Goal: Book appointment/travel/reservation

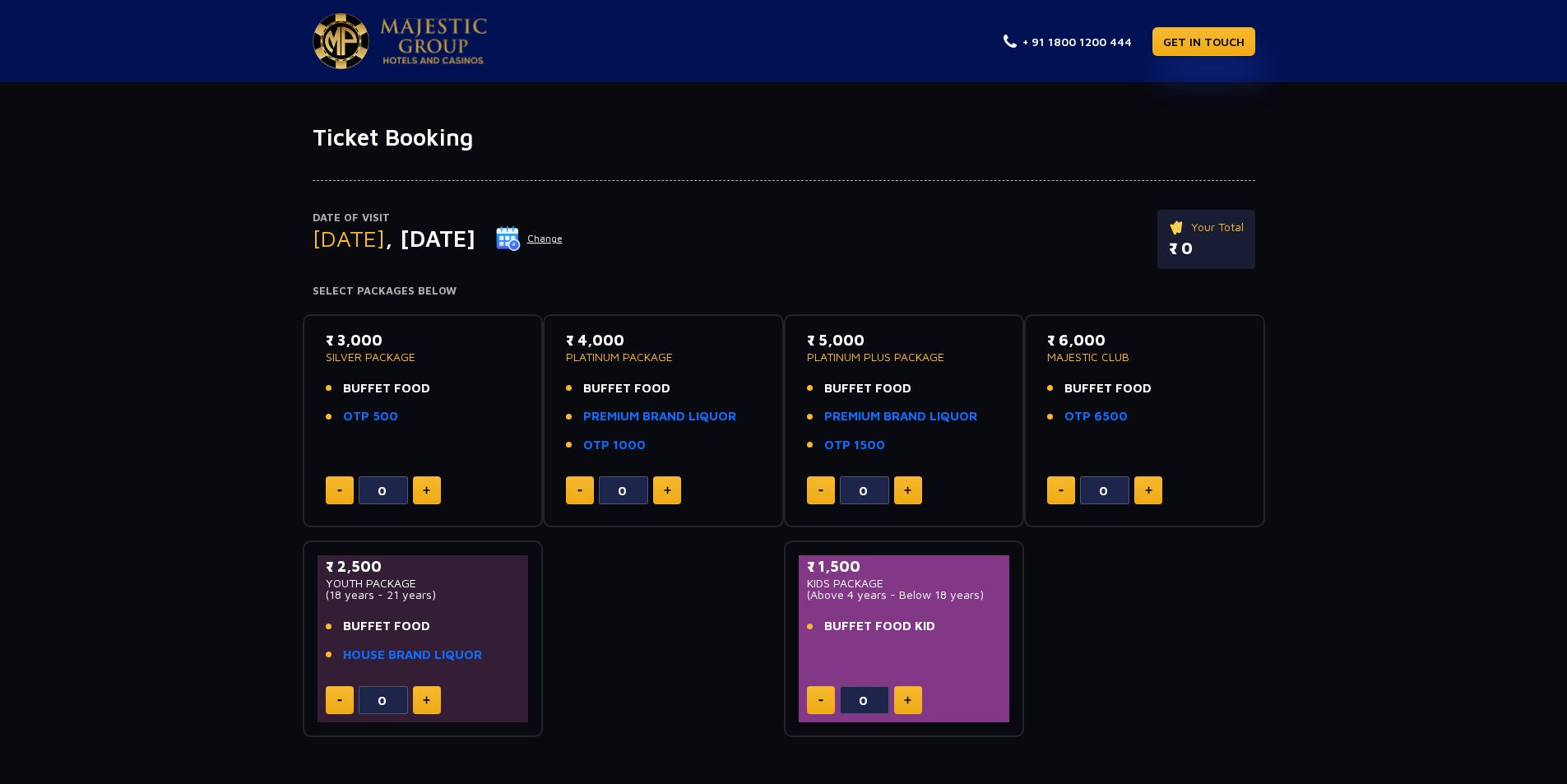
click at [563, 243] on button "Change" at bounding box center [529, 238] width 68 height 26
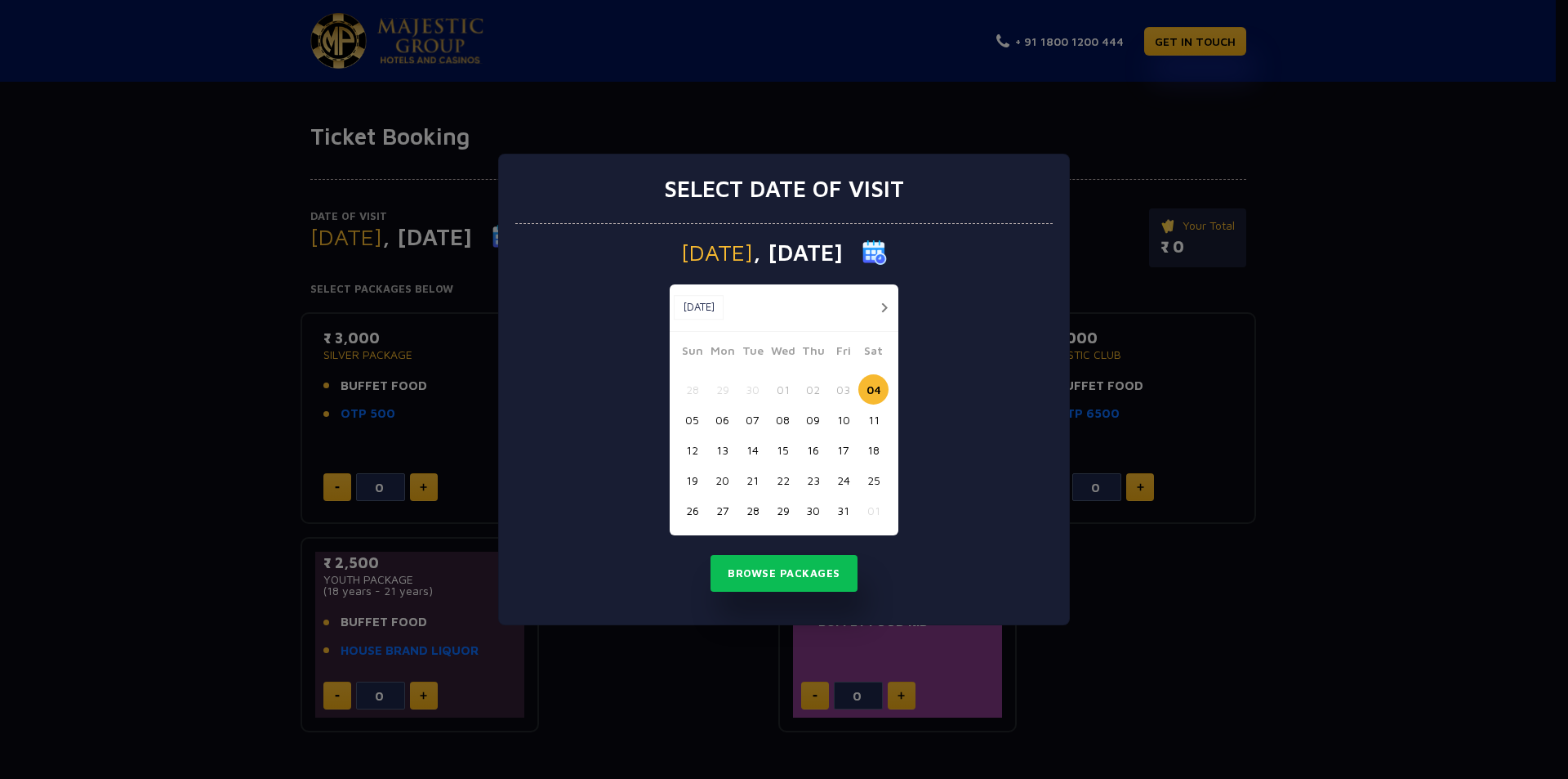
click at [686, 414] on button "05" at bounding box center [692, 420] width 30 height 30
click at [795, 568] on button "Browse Packages" at bounding box center [784, 574] width 147 height 37
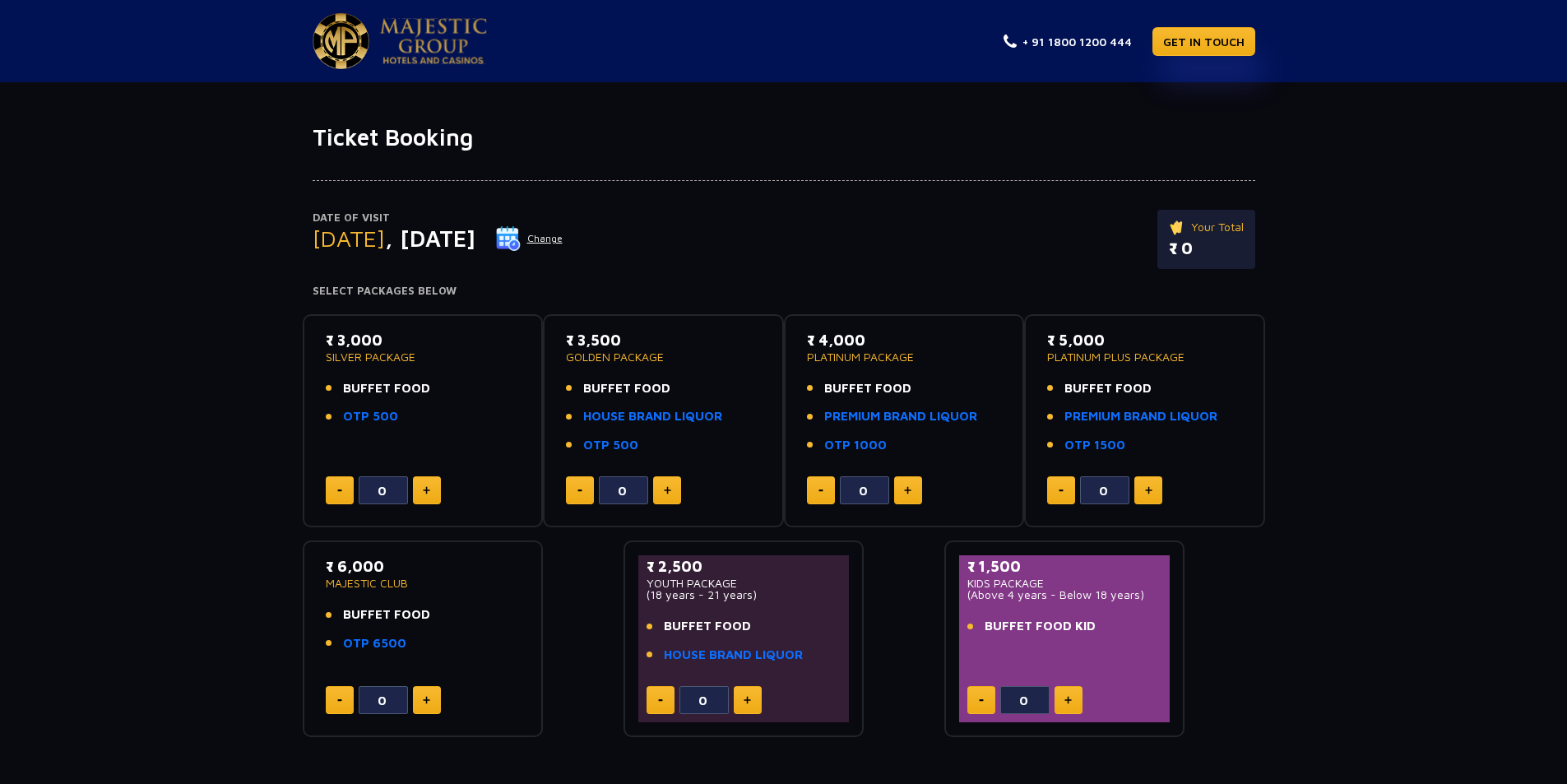
click at [563, 241] on button "Change" at bounding box center [529, 238] width 68 height 26
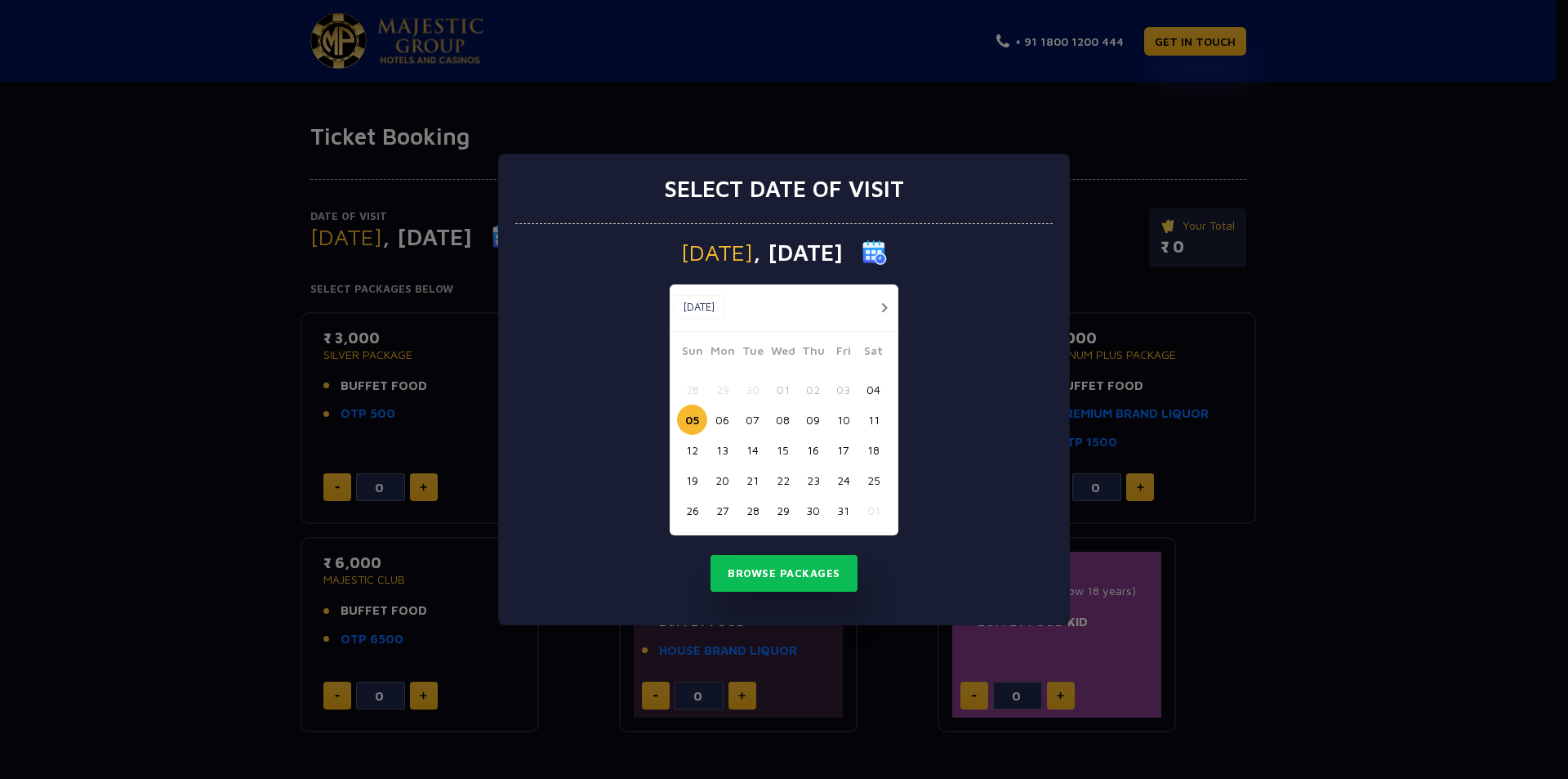
click at [728, 424] on button "06" at bounding box center [722, 420] width 30 height 30
click at [777, 575] on button "Browse Packages" at bounding box center [784, 574] width 147 height 37
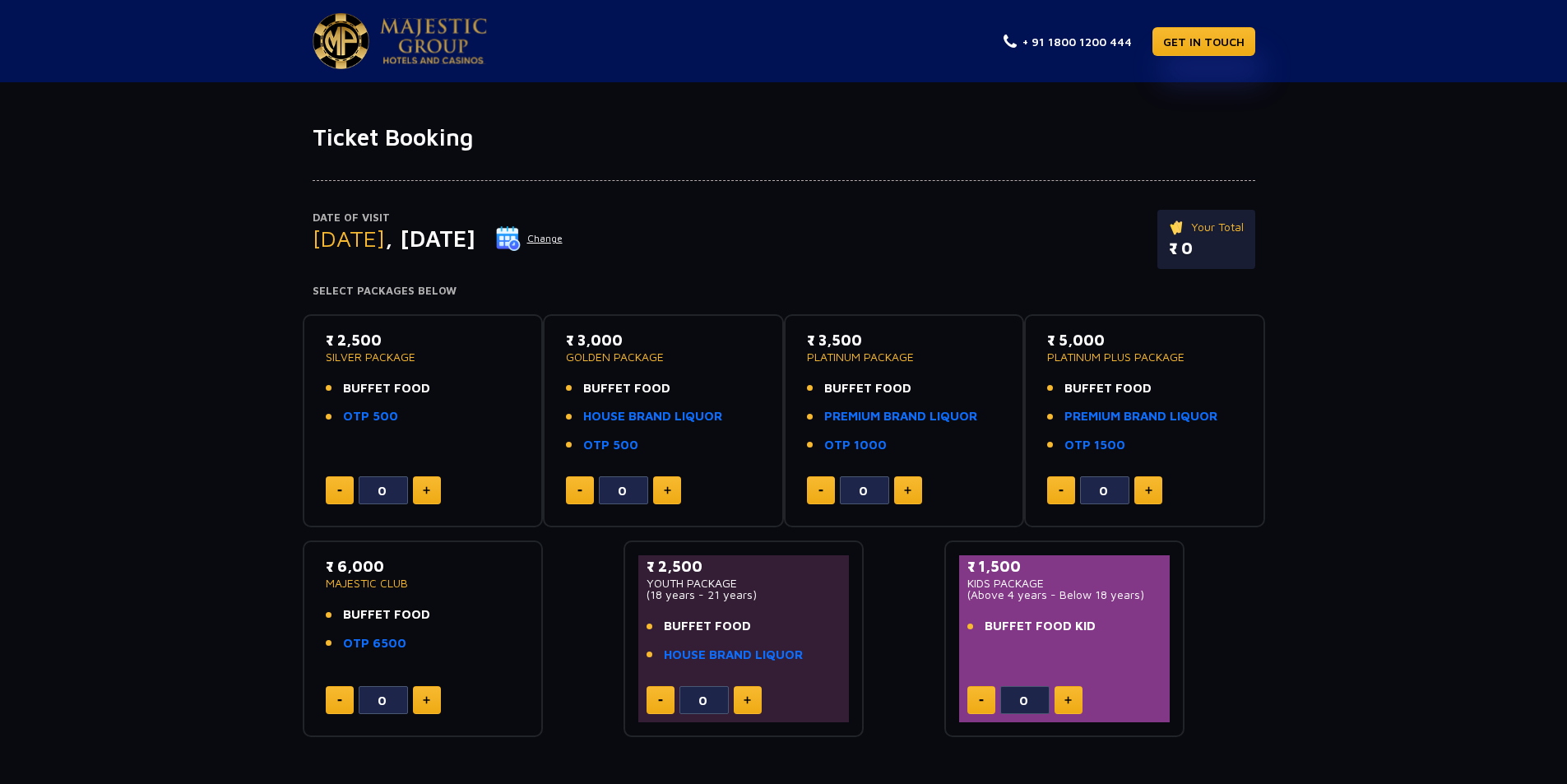
click at [563, 234] on button "Change" at bounding box center [529, 238] width 68 height 26
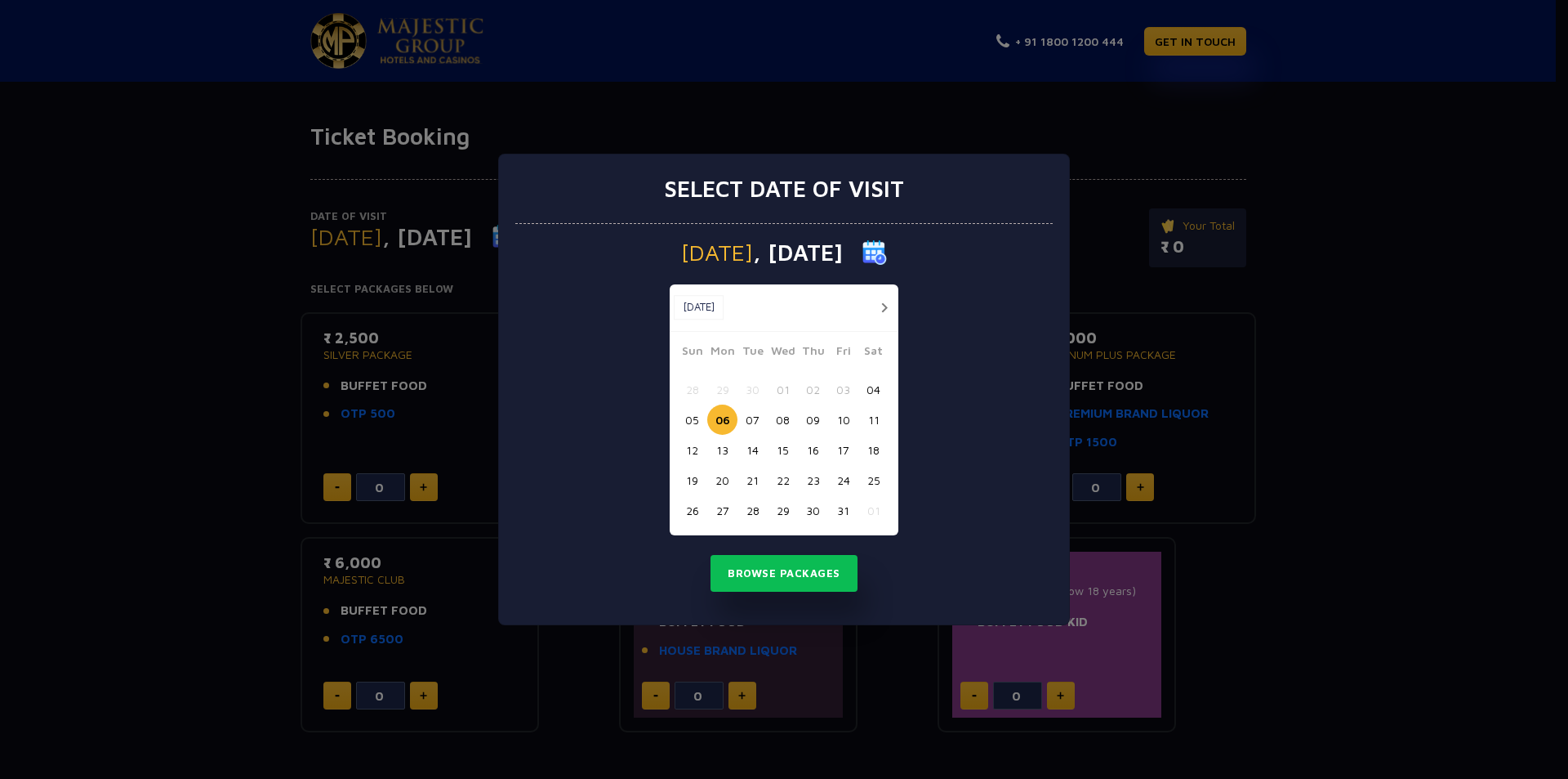
click at [691, 415] on button "05" at bounding box center [692, 420] width 30 height 30
click at [761, 574] on button "Browse Packages" at bounding box center [784, 574] width 147 height 37
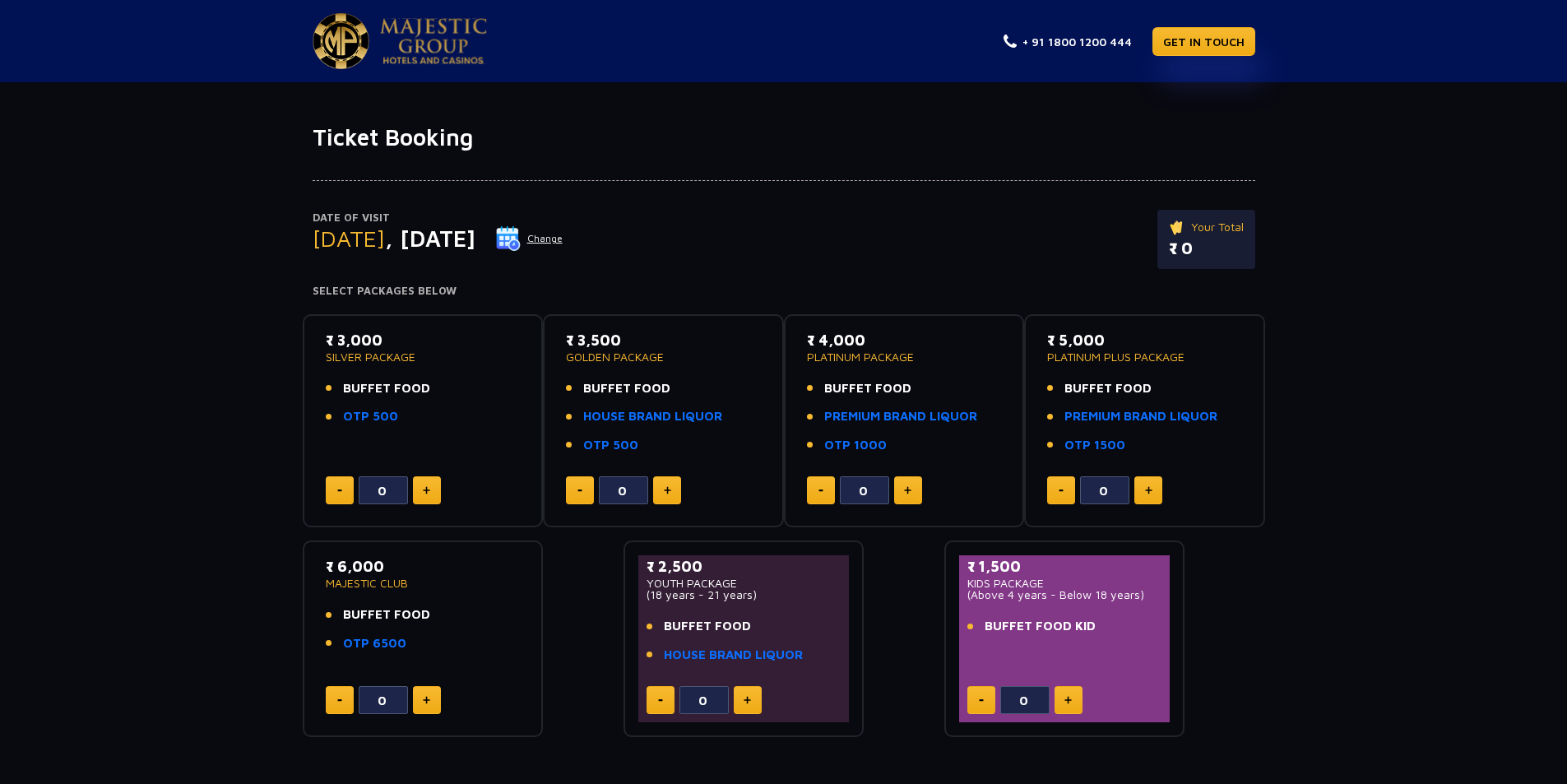
click at [563, 232] on button "Change" at bounding box center [529, 238] width 68 height 26
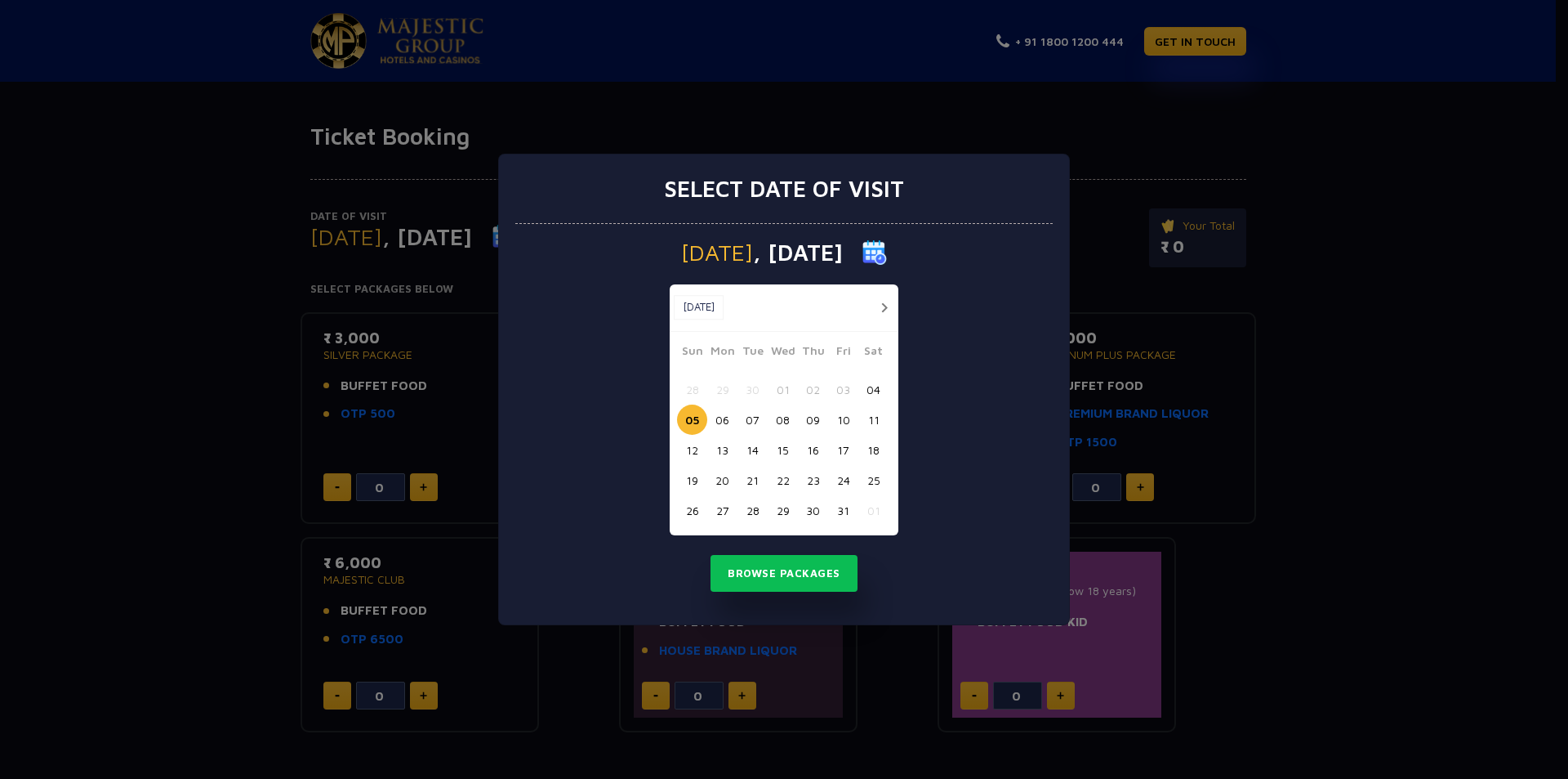
click at [754, 411] on button "07" at bounding box center [752, 420] width 30 height 30
click at [767, 562] on button "Browse Packages" at bounding box center [784, 574] width 147 height 37
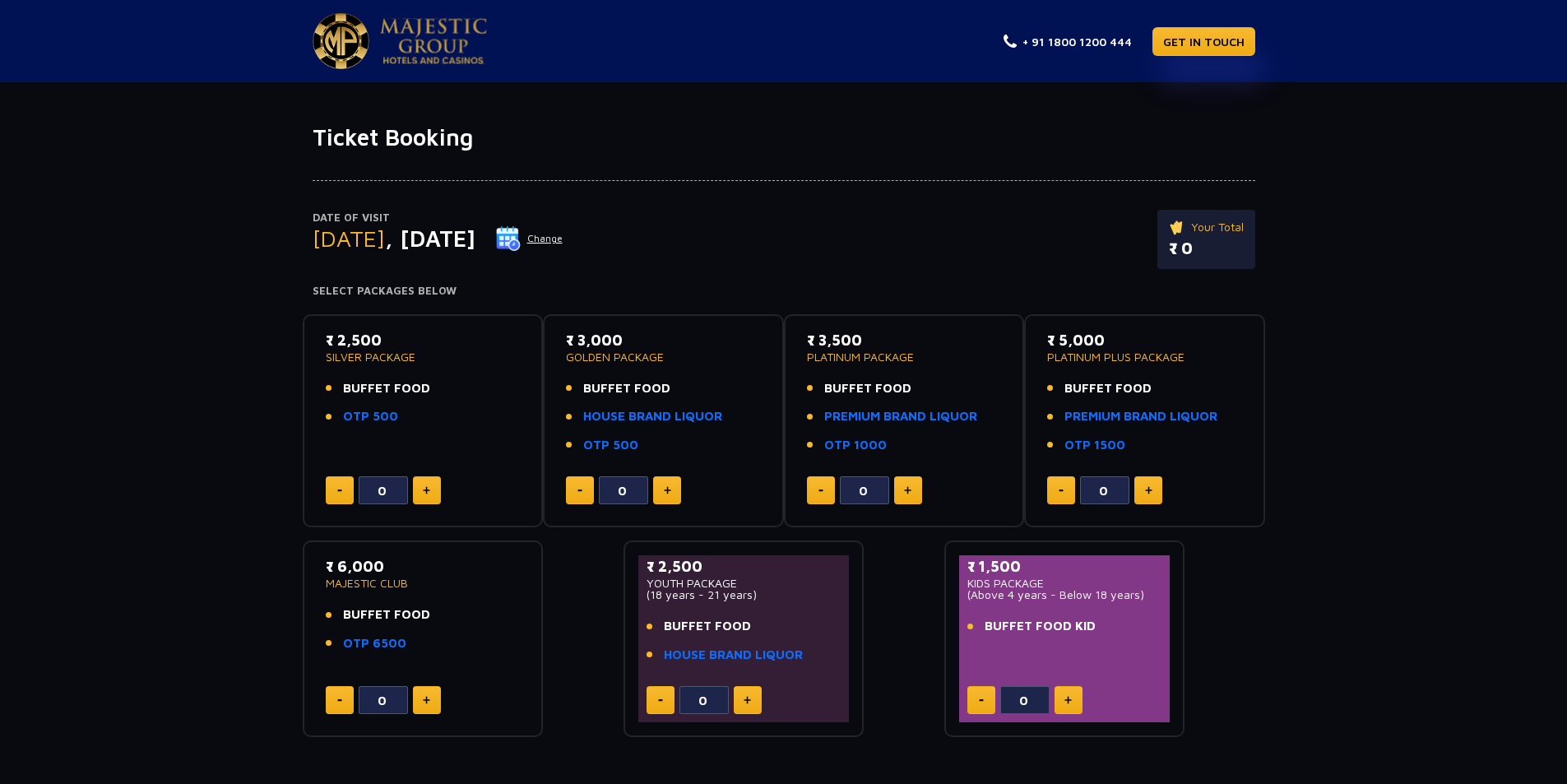
click at [563, 239] on button "Change" at bounding box center [529, 238] width 68 height 26
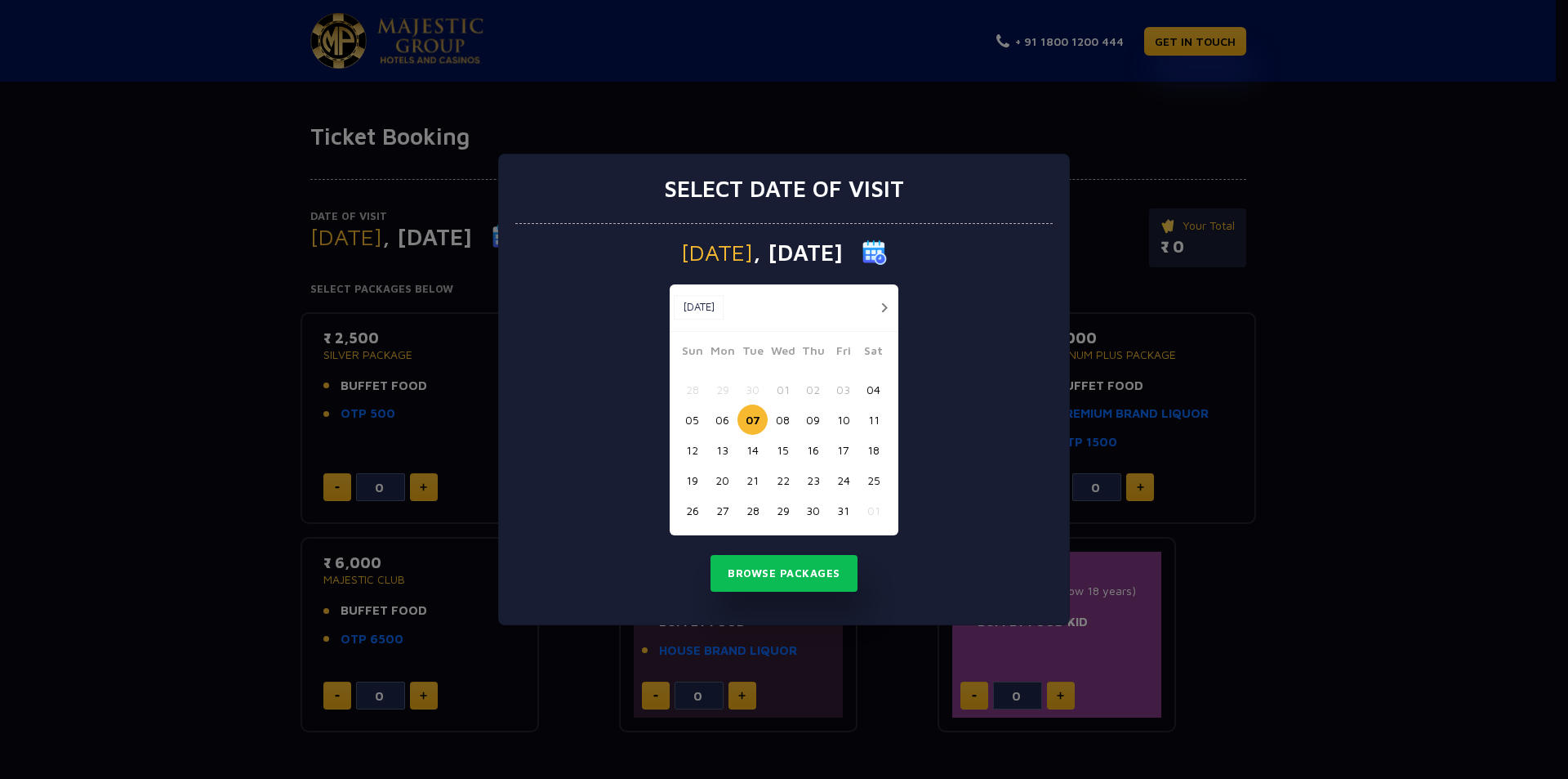
click at [887, 253] on img at bounding box center [874, 252] width 24 height 25
click at [871, 386] on button "04" at bounding box center [873, 390] width 30 height 30
click at [805, 565] on button "Browse Packages" at bounding box center [784, 574] width 147 height 37
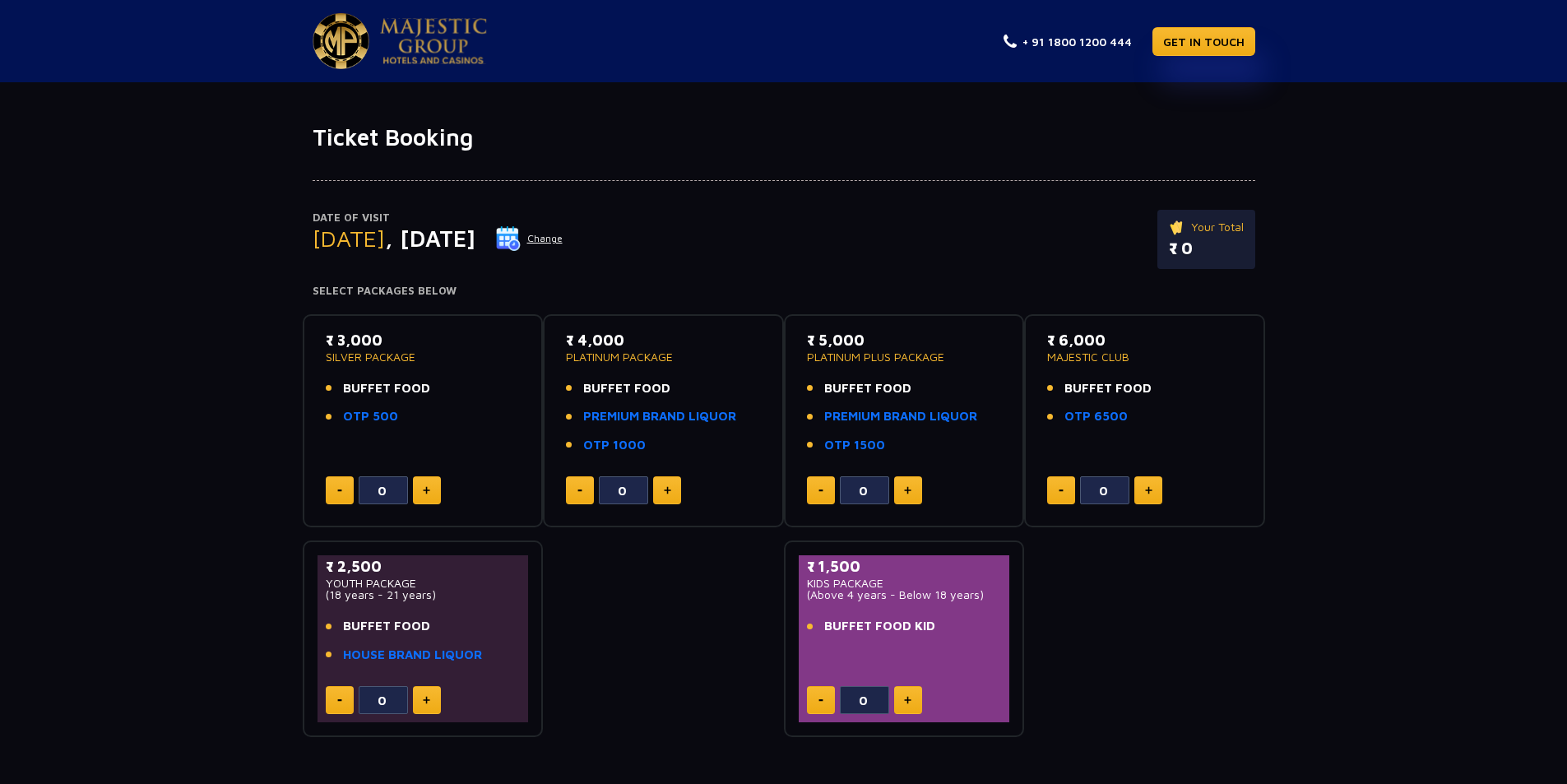
click at [563, 242] on button "Change" at bounding box center [529, 238] width 68 height 26
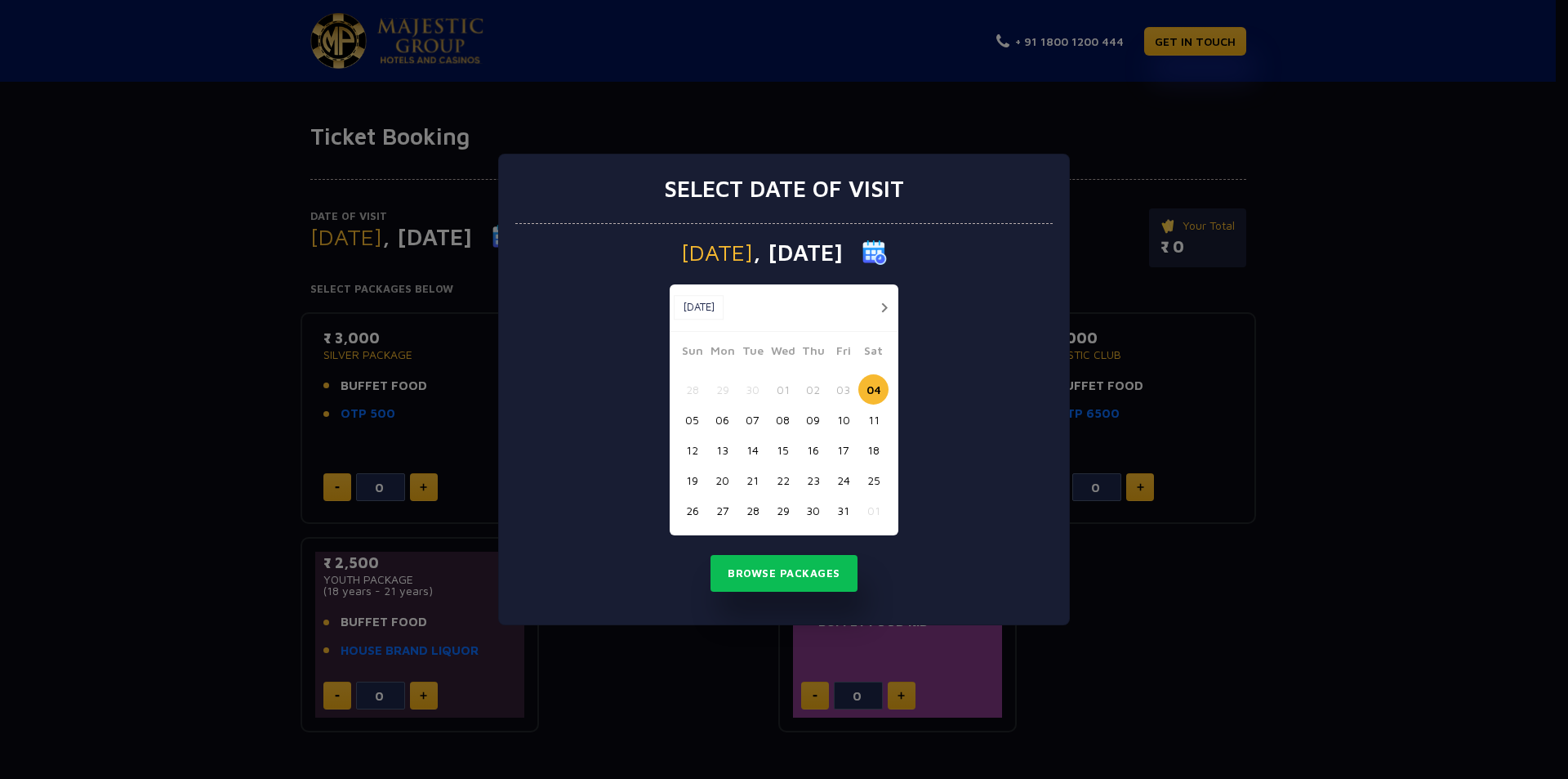
click at [682, 418] on button "05" at bounding box center [692, 420] width 30 height 30
click at [791, 575] on button "Browse Packages" at bounding box center [784, 574] width 147 height 37
